Goal: Task Accomplishment & Management: Manage account settings

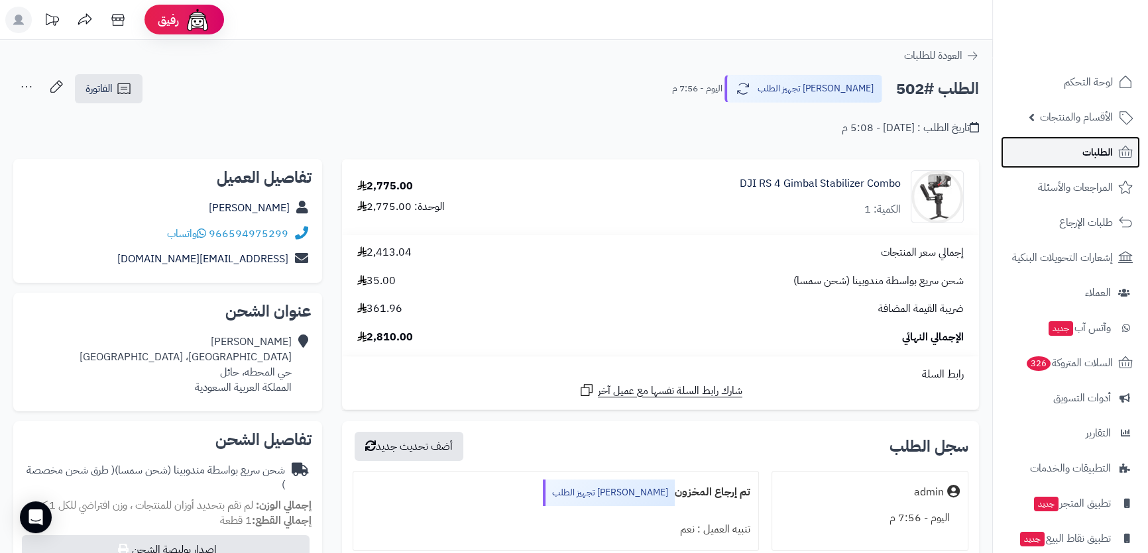
click at [1078, 152] on link "الطلبات" at bounding box center [1069, 152] width 139 height 32
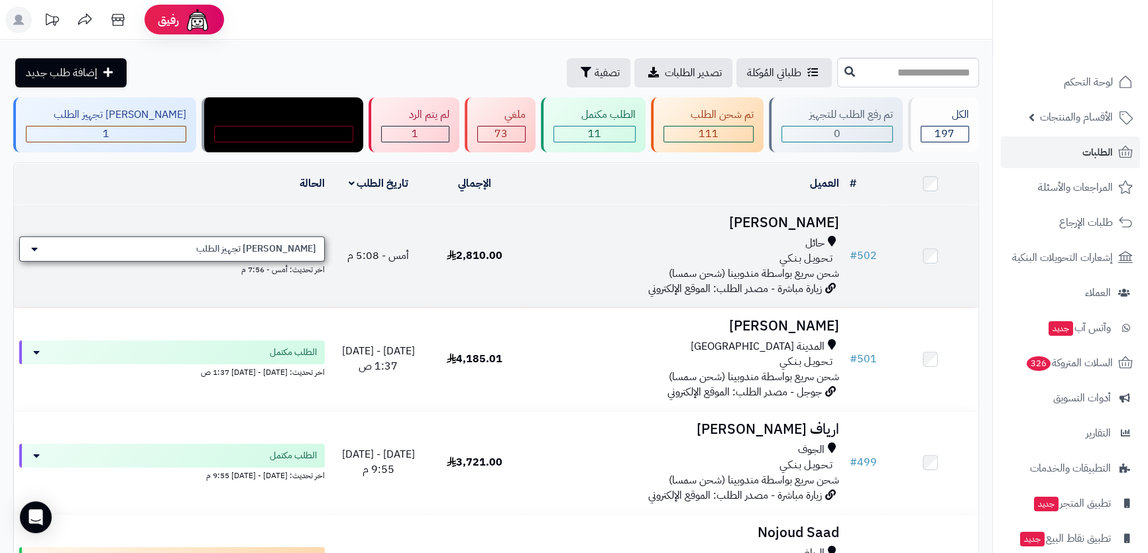
click at [292, 244] on span "[PERSON_NAME] تجهيز الطلب" at bounding box center [256, 248] width 120 height 13
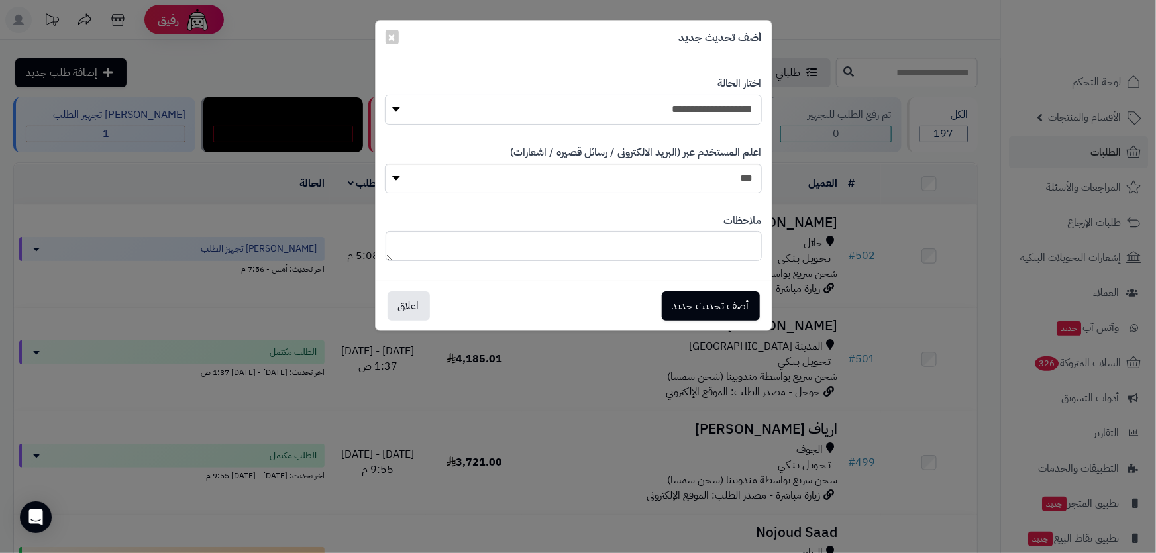
click at [679, 113] on select "**********" at bounding box center [573, 110] width 376 height 30
select select "*"
click at [385, 95] on select "**********" at bounding box center [573, 110] width 376 height 30
click at [702, 306] on button "أضف تحديث جديد" at bounding box center [711, 305] width 98 height 29
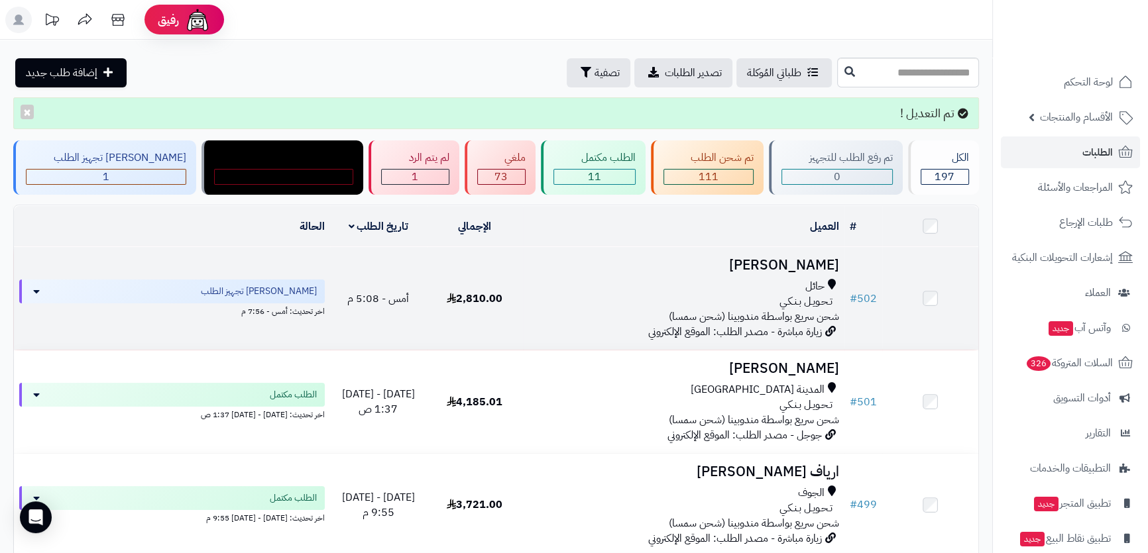
click at [788, 262] on h3 "[PERSON_NAME]" at bounding box center [683, 265] width 311 height 15
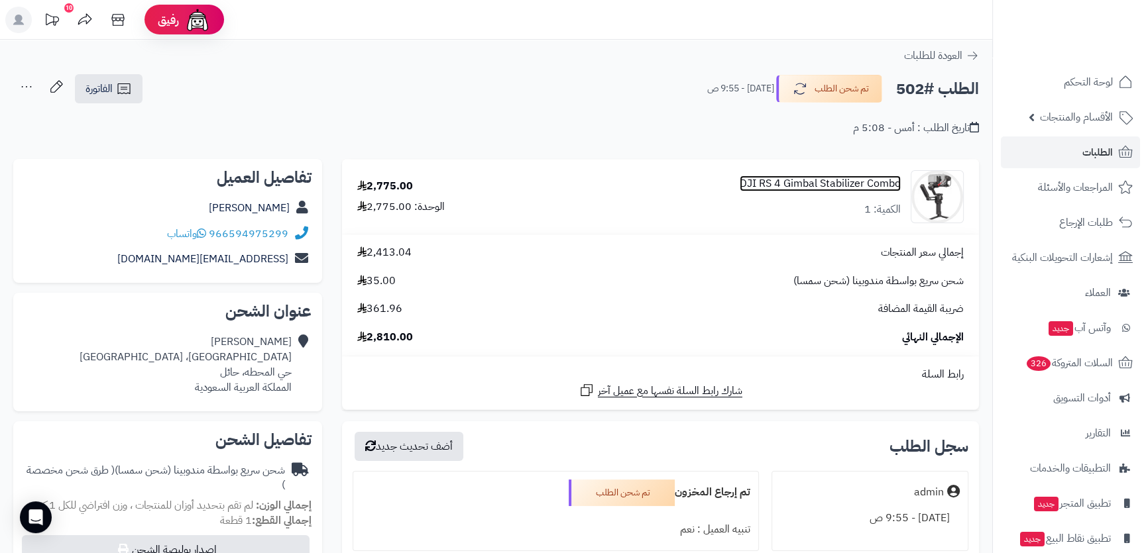
click at [844, 186] on link "DJI RS 4 Gimbal Stabilizer Combo" at bounding box center [819, 183] width 161 height 15
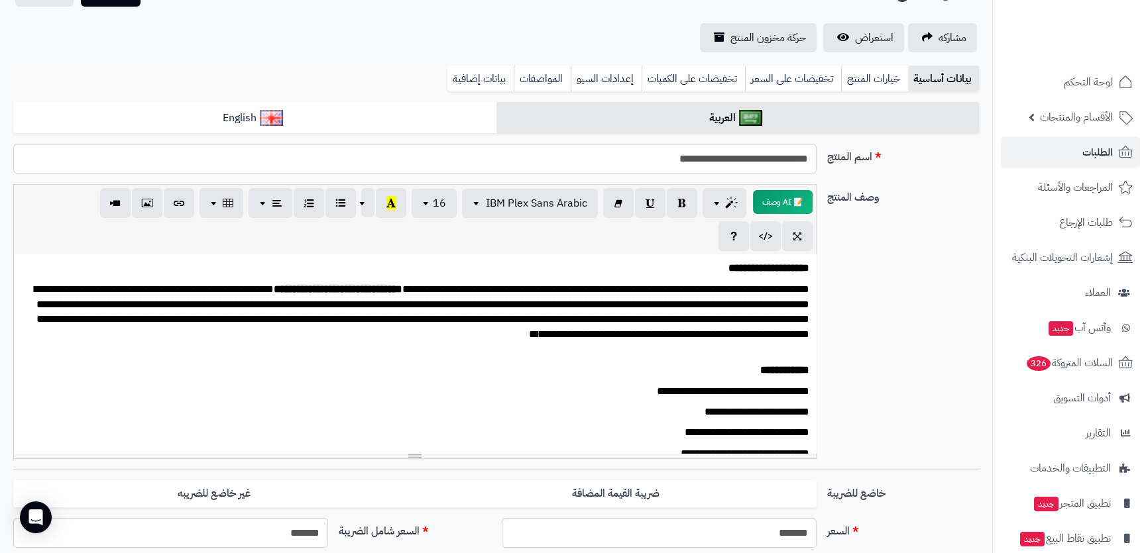
scroll to position [60, 0]
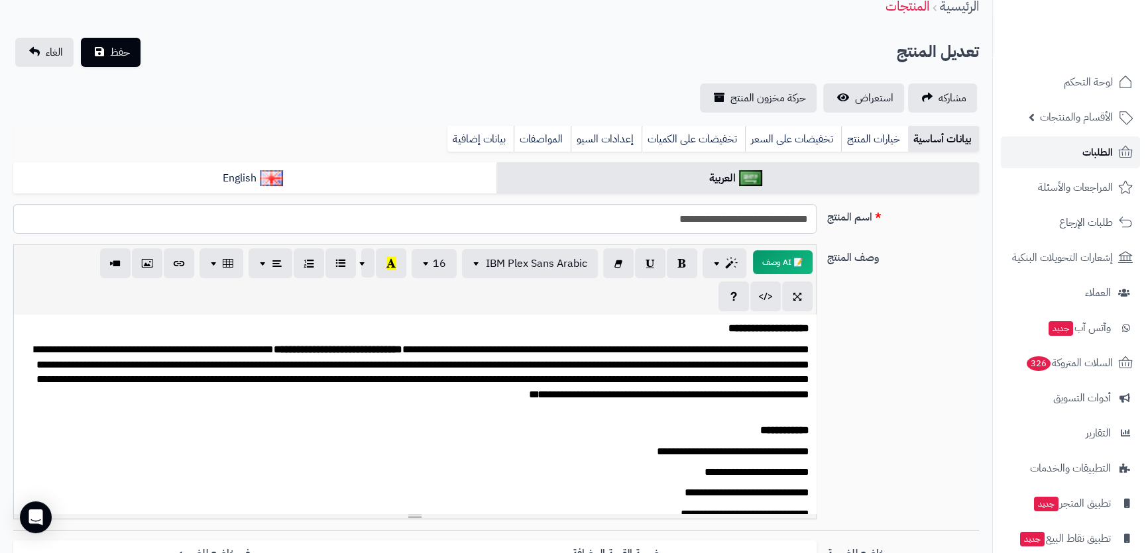
click at [1092, 154] on span "الطلبات" at bounding box center [1097, 152] width 30 height 19
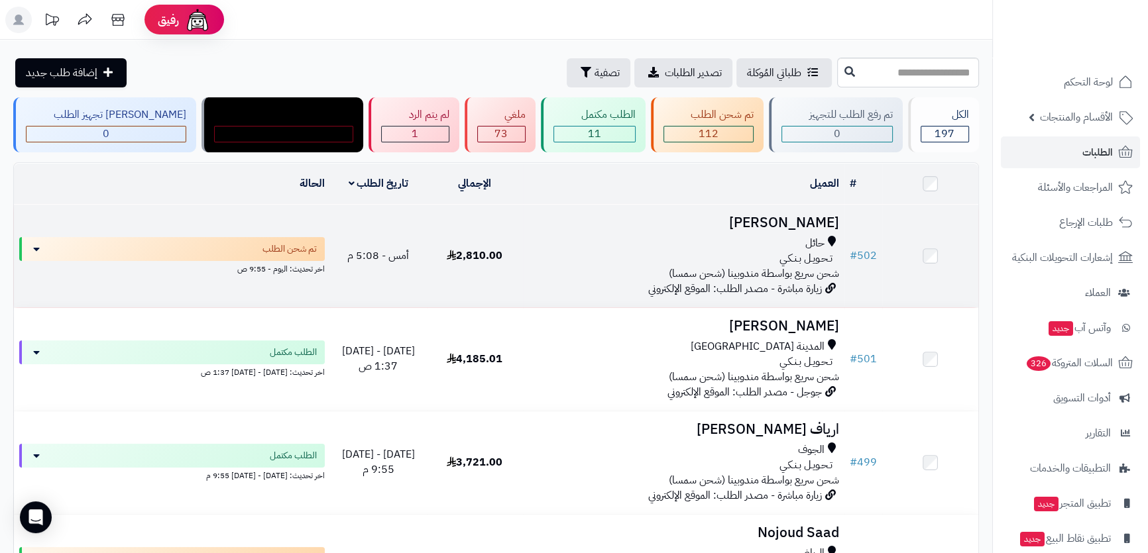
click at [784, 217] on h3 "[PERSON_NAME]" at bounding box center [683, 222] width 311 height 15
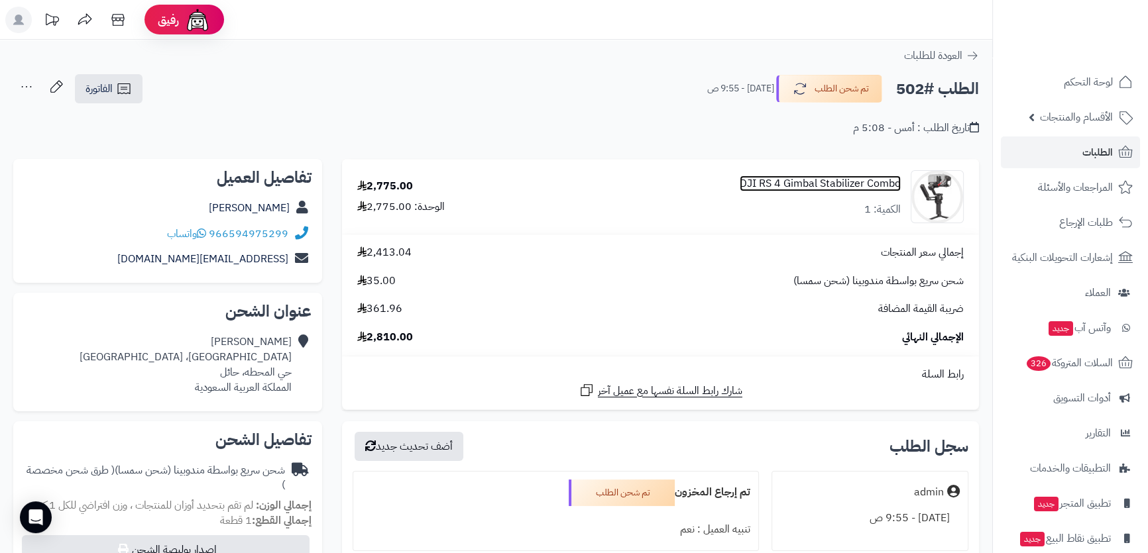
click at [832, 183] on link "DJI RS 4 Gimbal Stabilizer Combo" at bounding box center [819, 183] width 161 height 15
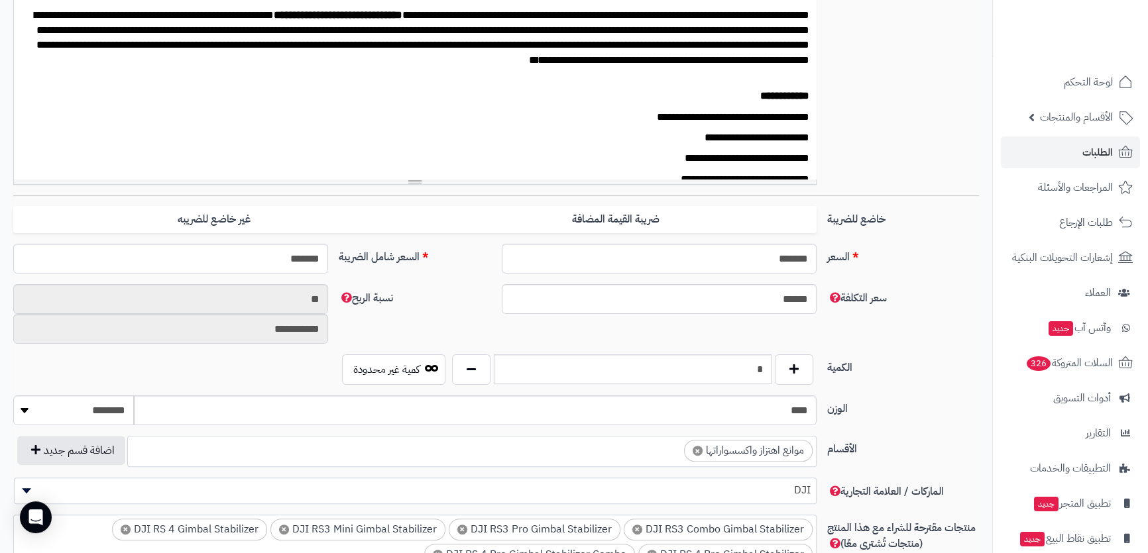
scroll to position [394, 0]
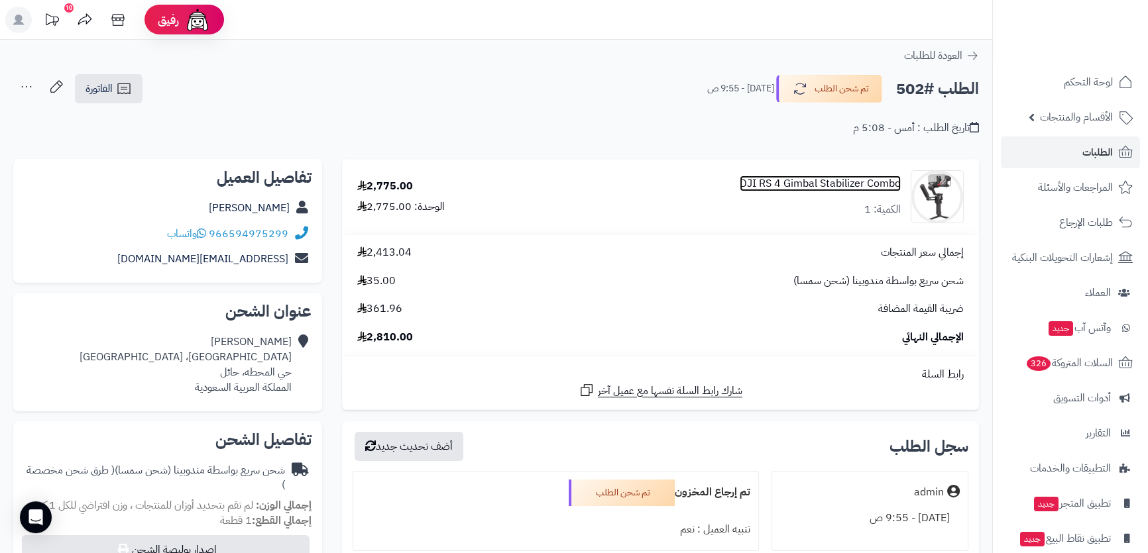
click at [849, 182] on link "DJI RS 4 Gimbal Stabilizer Combo" at bounding box center [819, 183] width 161 height 15
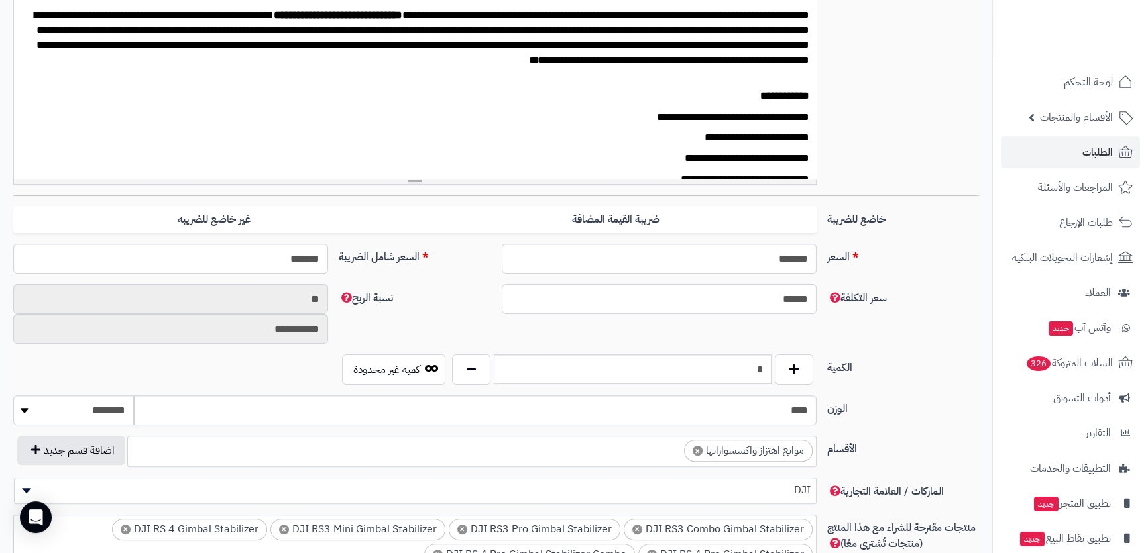
scroll to position [153, 0]
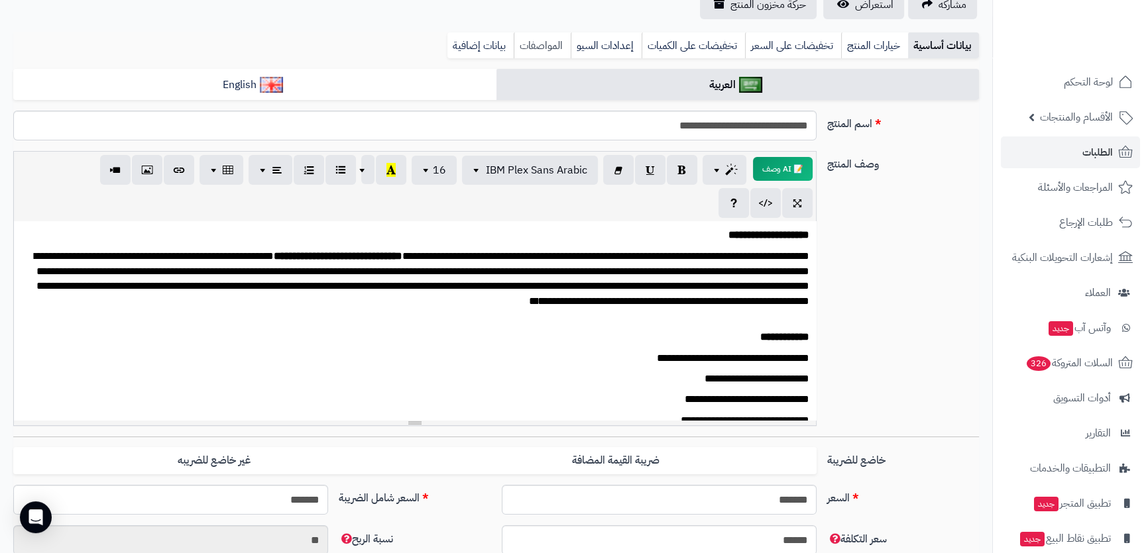
click at [531, 48] on link "المواصفات" at bounding box center [541, 45] width 57 height 27
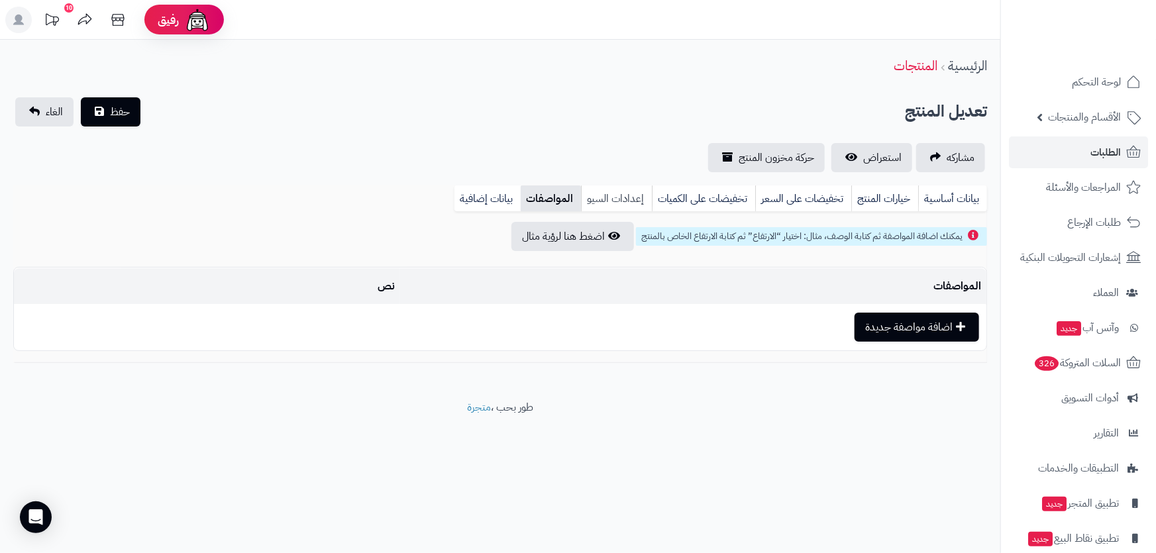
click at [626, 198] on link "إعدادات السيو" at bounding box center [616, 199] width 71 height 27
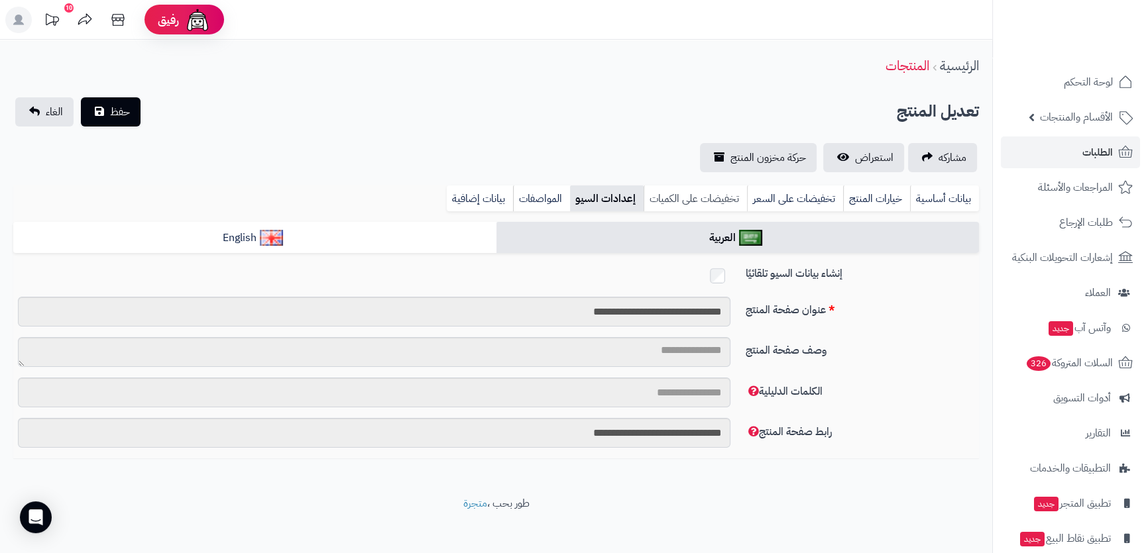
click at [679, 198] on link "تخفيضات على الكميات" at bounding box center [694, 199] width 103 height 27
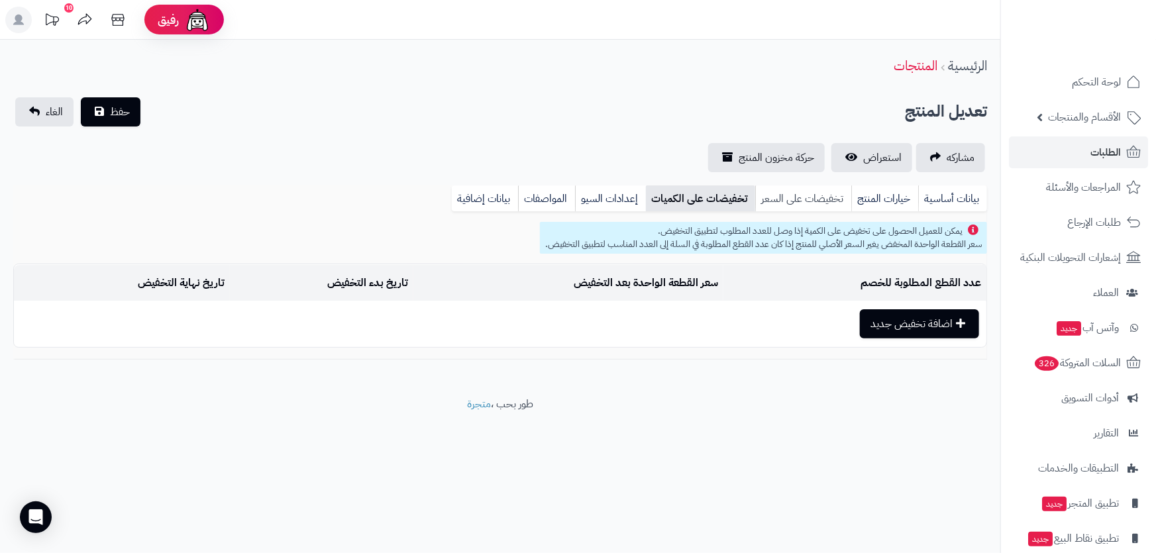
click at [790, 199] on link "تخفيضات على السعر" at bounding box center [803, 199] width 96 height 27
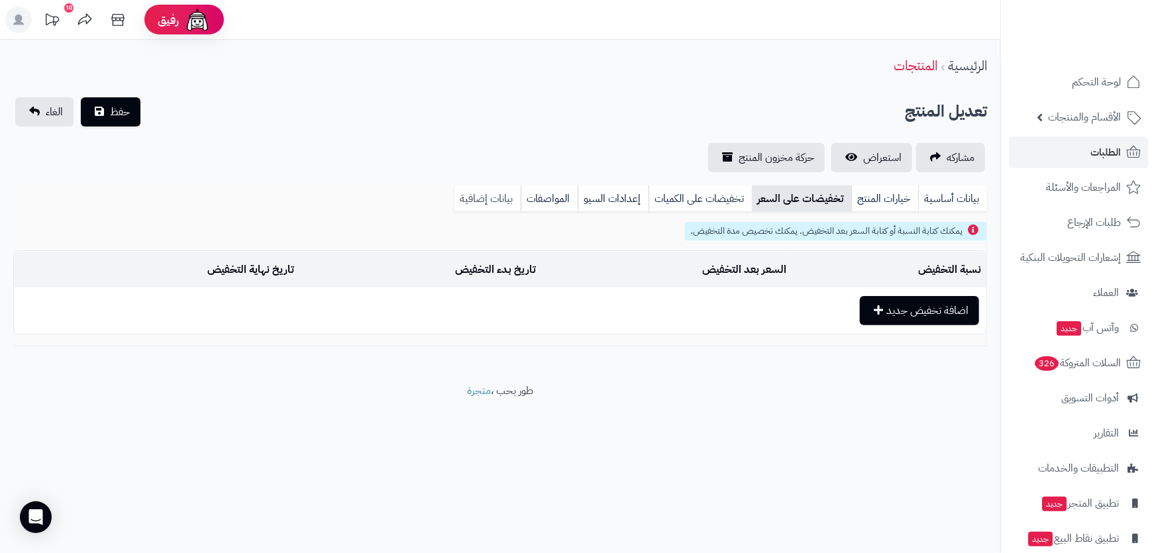
click at [497, 205] on link "بيانات إضافية" at bounding box center [487, 199] width 66 height 27
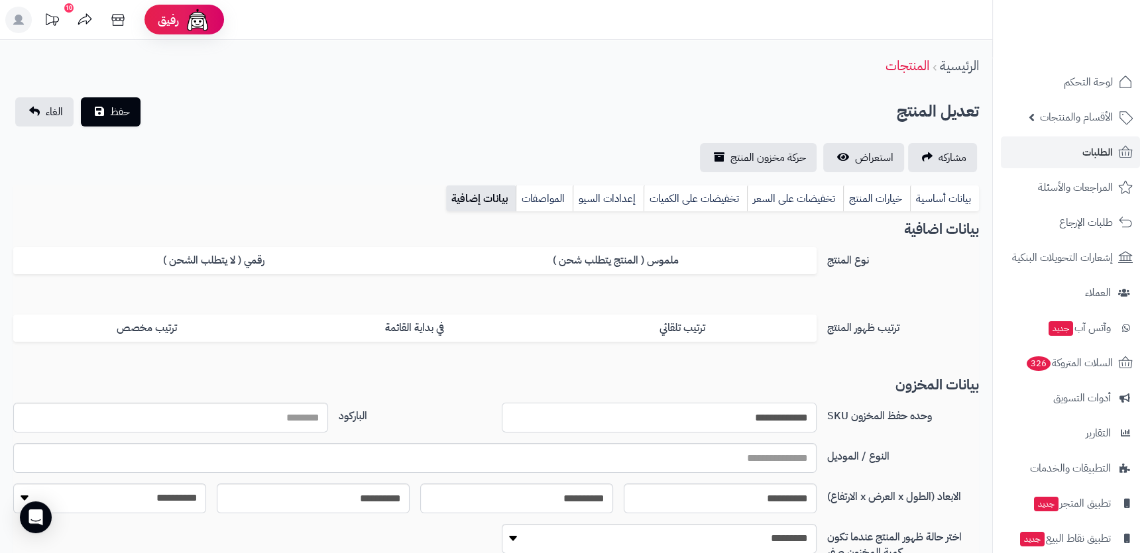
click at [778, 418] on input "**********" at bounding box center [659, 418] width 315 height 30
click at [1085, 151] on span "الطلبات" at bounding box center [1097, 152] width 30 height 19
